Goal: Information Seeking & Learning: Compare options

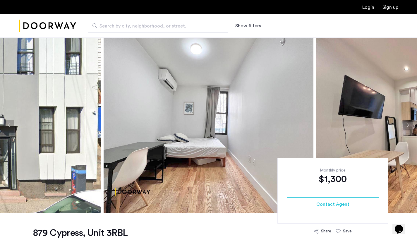
click at [403, 126] on button "Next apartment" at bounding box center [407, 125] width 10 height 10
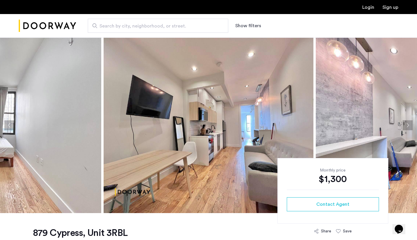
click at [404, 126] on button "Next apartment" at bounding box center [407, 125] width 10 height 10
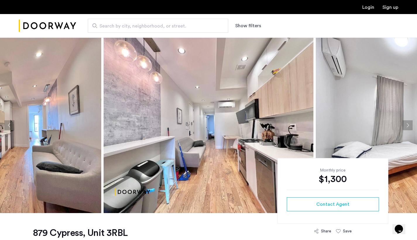
click at [404, 126] on button "Next apartment" at bounding box center [407, 125] width 10 height 10
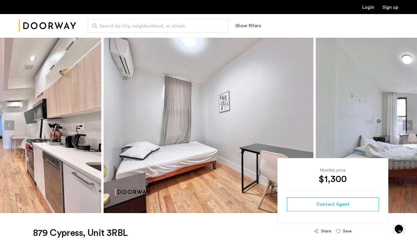
click at [404, 126] on button "Next apartment" at bounding box center [407, 125] width 10 height 10
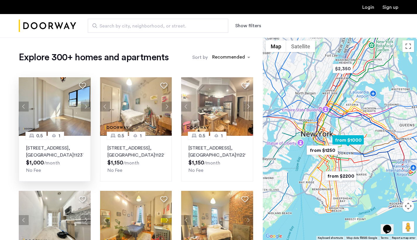
click at [61, 118] on img at bounding box center [55, 106] width 72 height 59
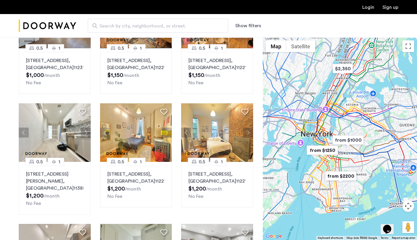
scroll to position [92, 0]
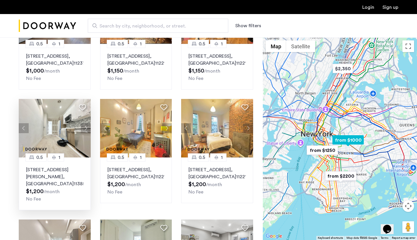
click at [82, 153] on img at bounding box center [55, 128] width 72 height 59
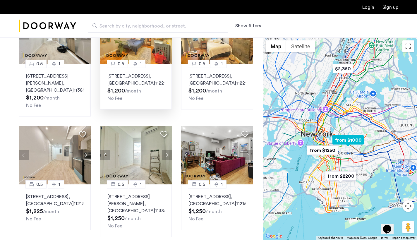
scroll to position [187, 0]
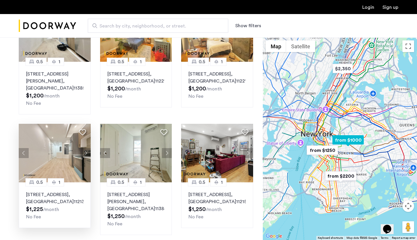
click at [84, 158] on button "Next apartment" at bounding box center [86, 153] width 10 height 10
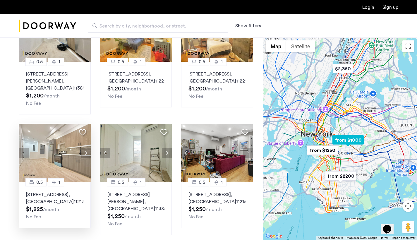
click at [84, 158] on button "Next apartment" at bounding box center [86, 153] width 10 height 10
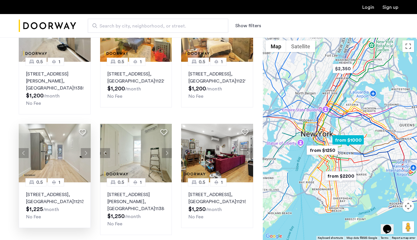
click at [84, 158] on button "Next apartment" at bounding box center [86, 153] width 10 height 10
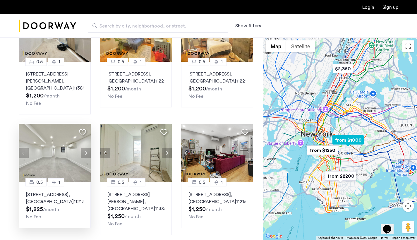
click at [84, 158] on button "Next apartment" at bounding box center [86, 153] width 10 height 10
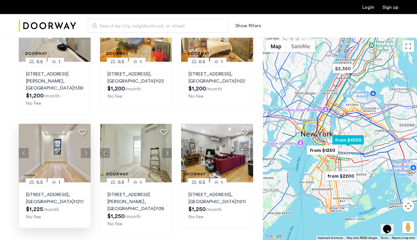
click at [84, 158] on button "Next apartment" at bounding box center [86, 153] width 10 height 10
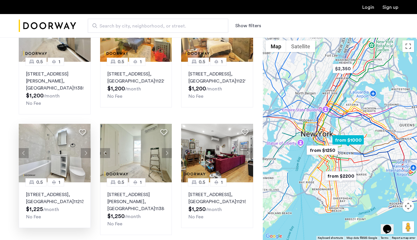
click at [84, 158] on button "Next apartment" at bounding box center [86, 153] width 10 height 10
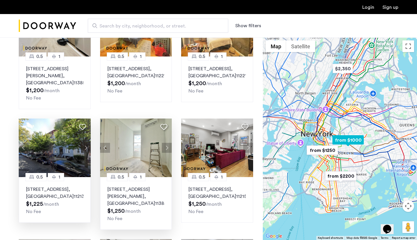
scroll to position [200, 0]
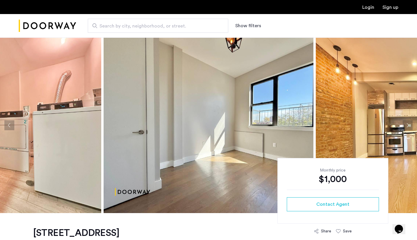
click at [407, 125] on button "Next apartment" at bounding box center [407, 125] width 10 height 10
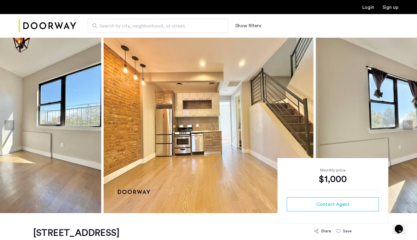
click at [407, 125] on button "Next apartment" at bounding box center [407, 125] width 10 height 10
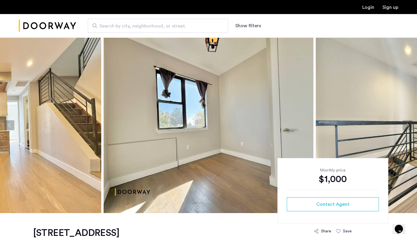
click at [407, 125] on button "Next apartment" at bounding box center [407, 125] width 10 height 10
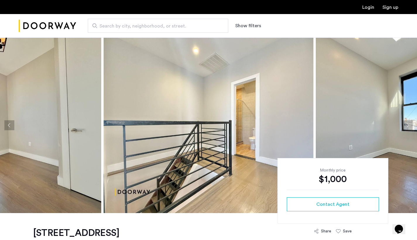
click at [407, 125] on button "Next apartment" at bounding box center [407, 125] width 10 height 10
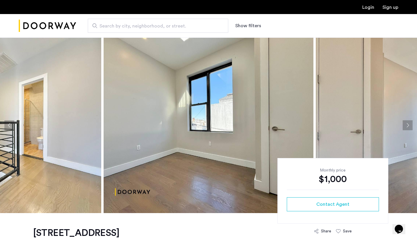
click at [407, 125] on button "Next apartment" at bounding box center [407, 125] width 10 height 10
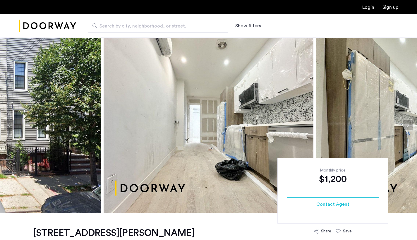
click at [405, 126] on button "Next apartment" at bounding box center [407, 125] width 10 height 10
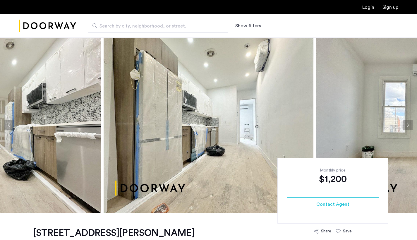
click at [405, 126] on button "Next apartment" at bounding box center [407, 125] width 10 height 10
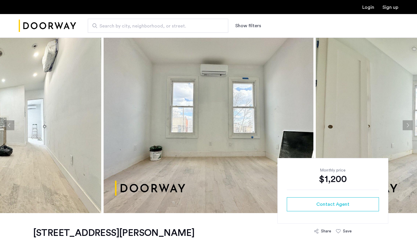
click at [405, 126] on button "Next apartment" at bounding box center [407, 125] width 10 height 10
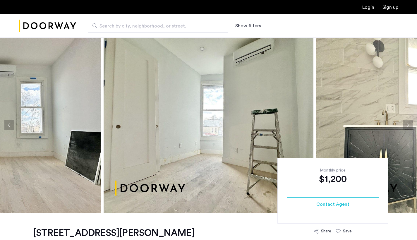
click at [405, 126] on button "Next apartment" at bounding box center [407, 125] width 10 height 10
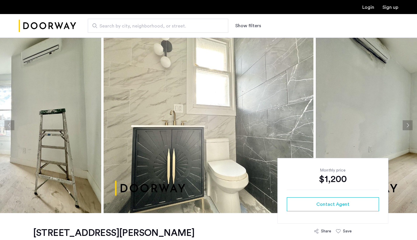
click at [405, 126] on button "Next apartment" at bounding box center [407, 125] width 10 height 10
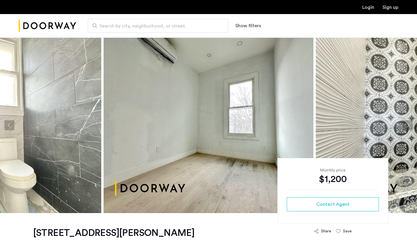
click at [405, 126] on button "Next apartment" at bounding box center [407, 125] width 10 height 10
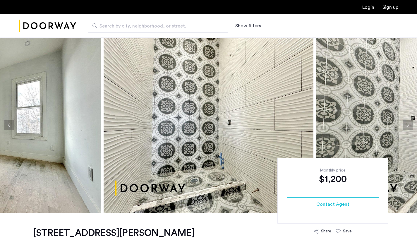
click at [405, 126] on button "Next apartment" at bounding box center [407, 125] width 10 height 10
